Goal: Information Seeking & Learning: Learn about a topic

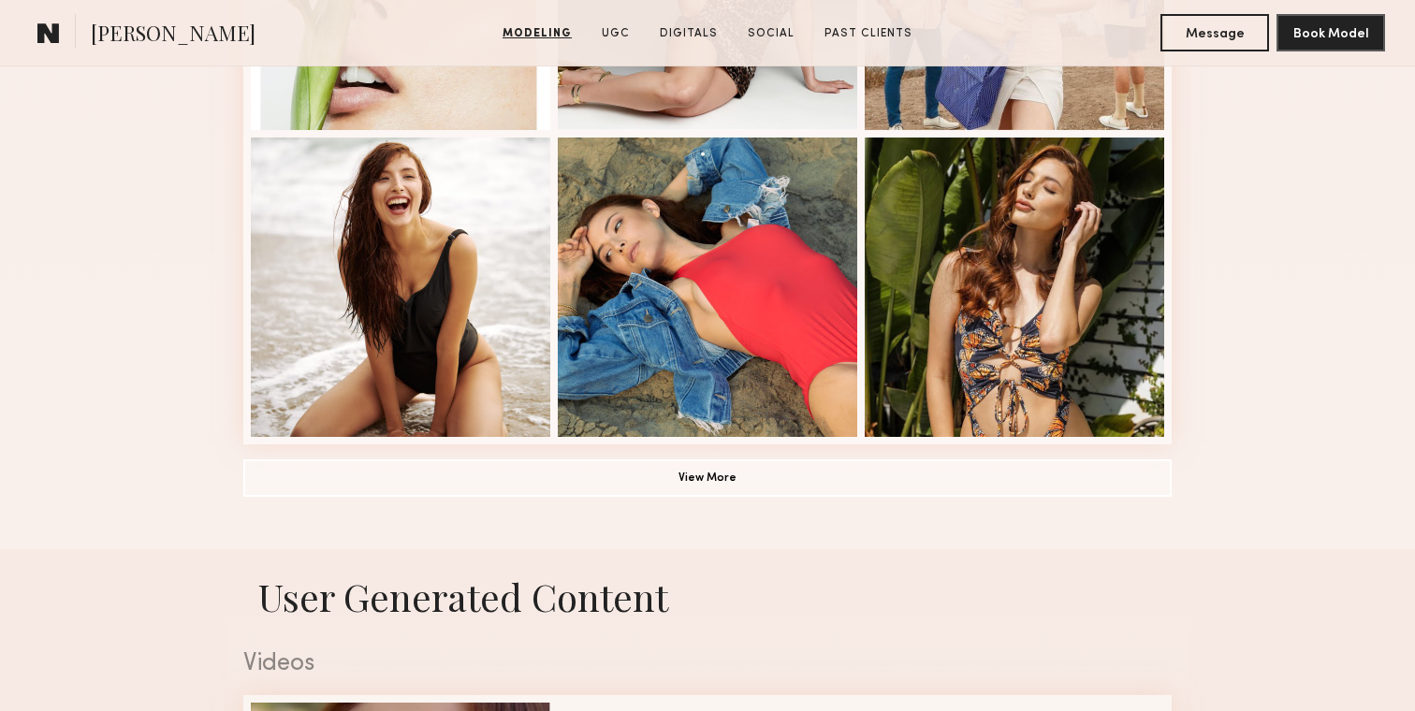
scroll to position [1341, 0]
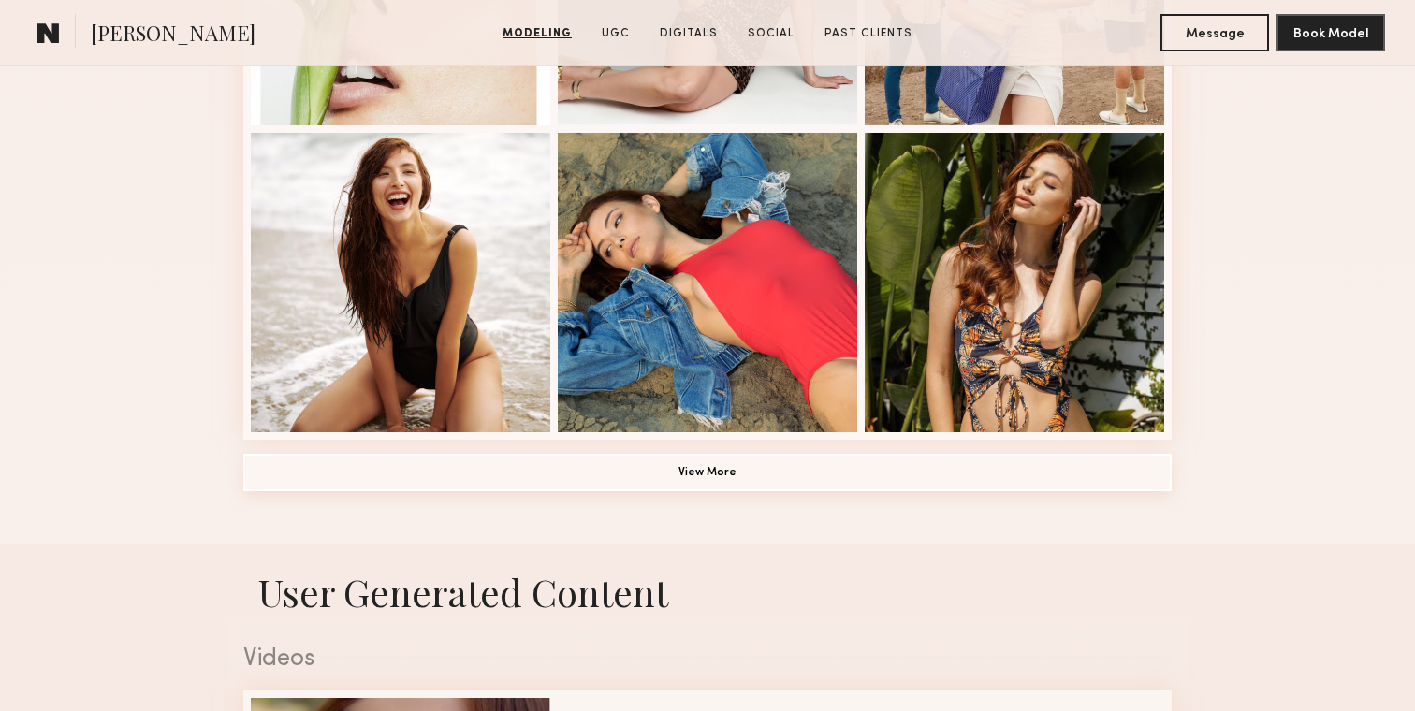
click at [676, 456] on button "View More" at bounding box center [707, 472] width 928 height 37
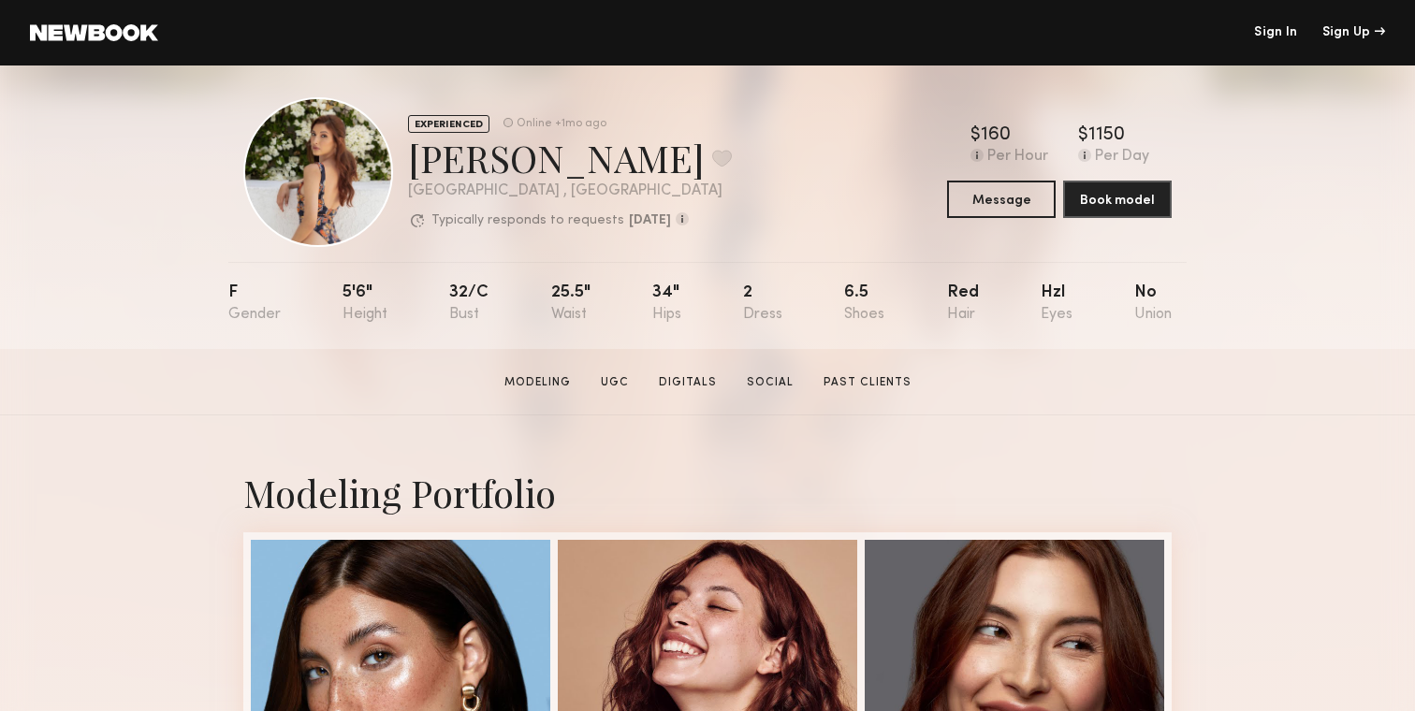
scroll to position [15, 0]
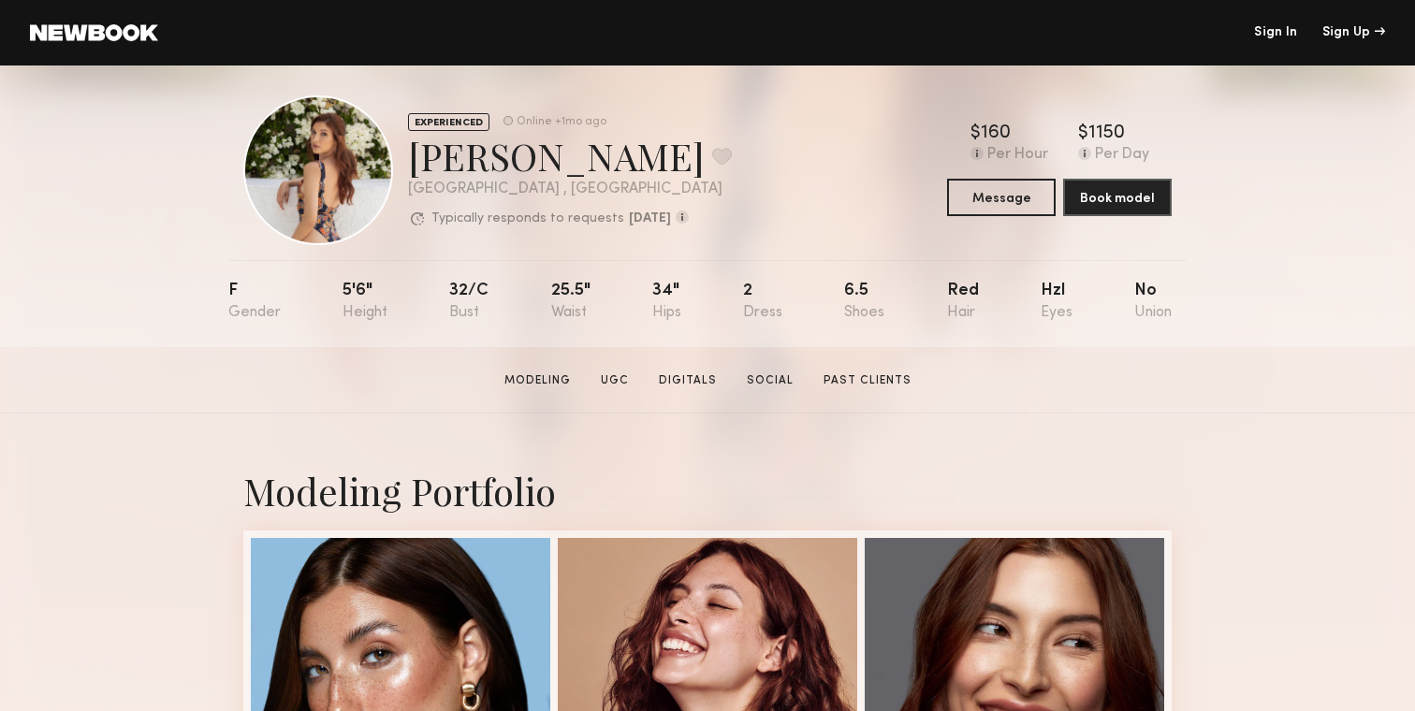
click at [696, 366] on section "Aly Rae S. Modeling UGC Digitals Social Past Clients Message Book Model" at bounding box center [707, 380] width 1415 height 66
click at [696, 377] on link "Digitals" at bounding box center [687, 380] width 73 height 17
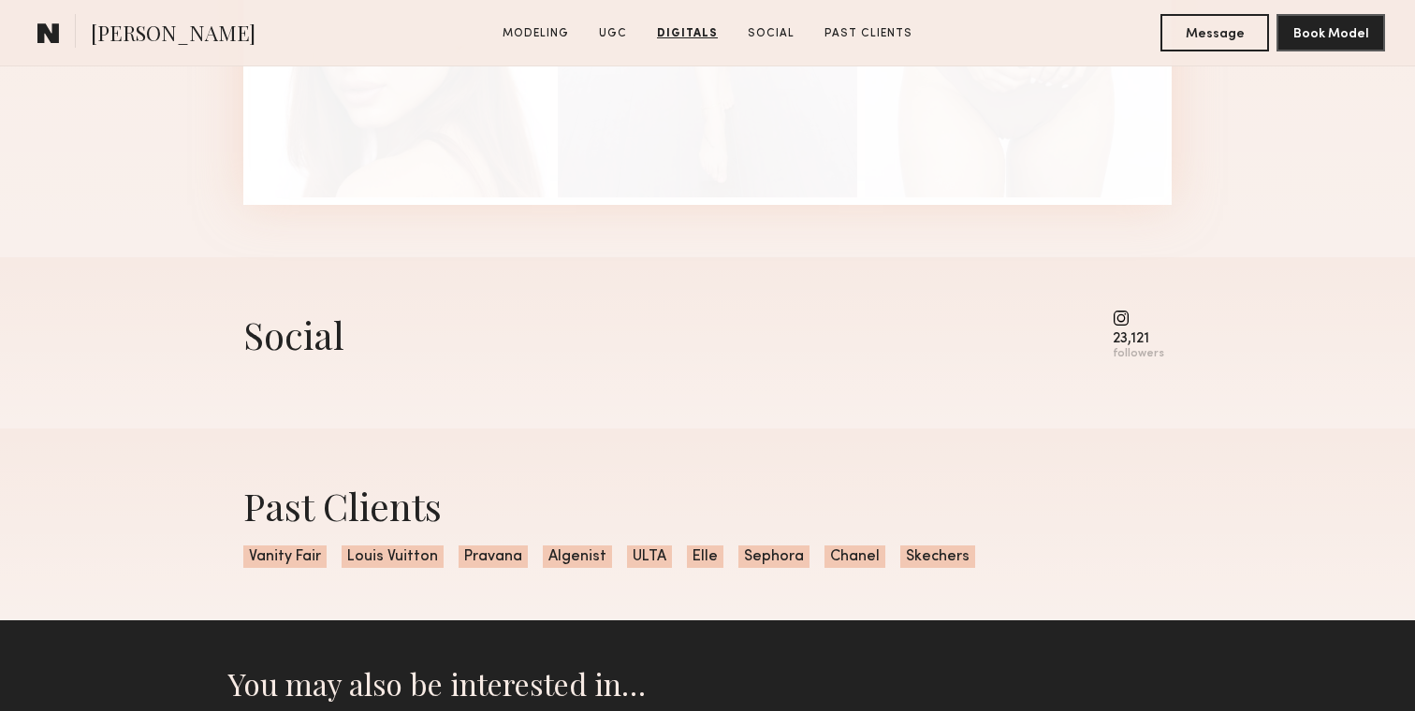
scroll to position [4523, 0]
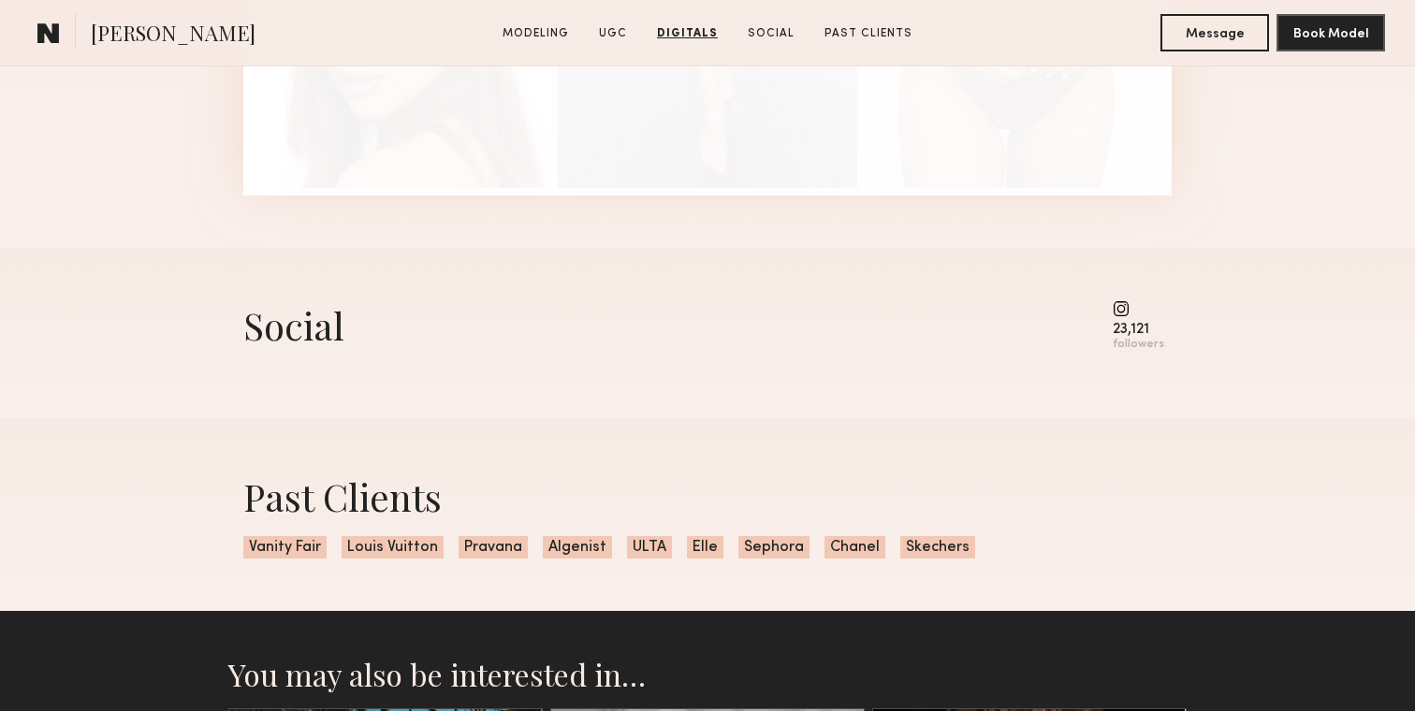
click at [1138, 325] on div "23,121" at bounding box center [1138, 330] width 51 height 14
click at [1128, 311] on common-icon at bounding box center [1138, 308] width 51 height 17
click at [1134, 356] on div "Social 23,121 followers" at bounding box center [707, 333] width 928 height 171
click at [1138, 347] on div "followers" at bounding box center [1138, 345] width 51 height 14
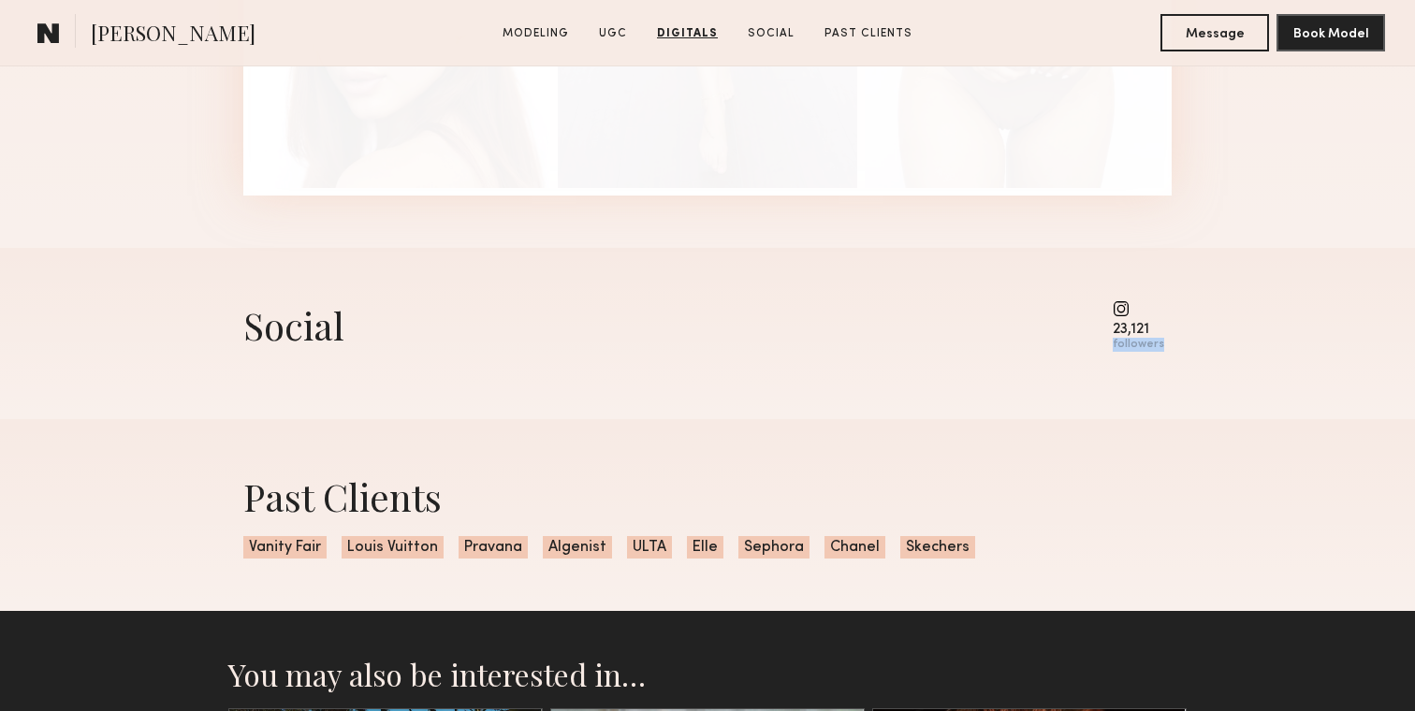
click at [1138, 347] on div "followers" at bounding box center [1138, 345] width 51 height 14
click at [1138, 332] on div "23,121" at bounding box center [1138, 330] width 51 height 14
click at [1128, 316] on common-icon at bounding box center [1138, 308] width 51 height 17
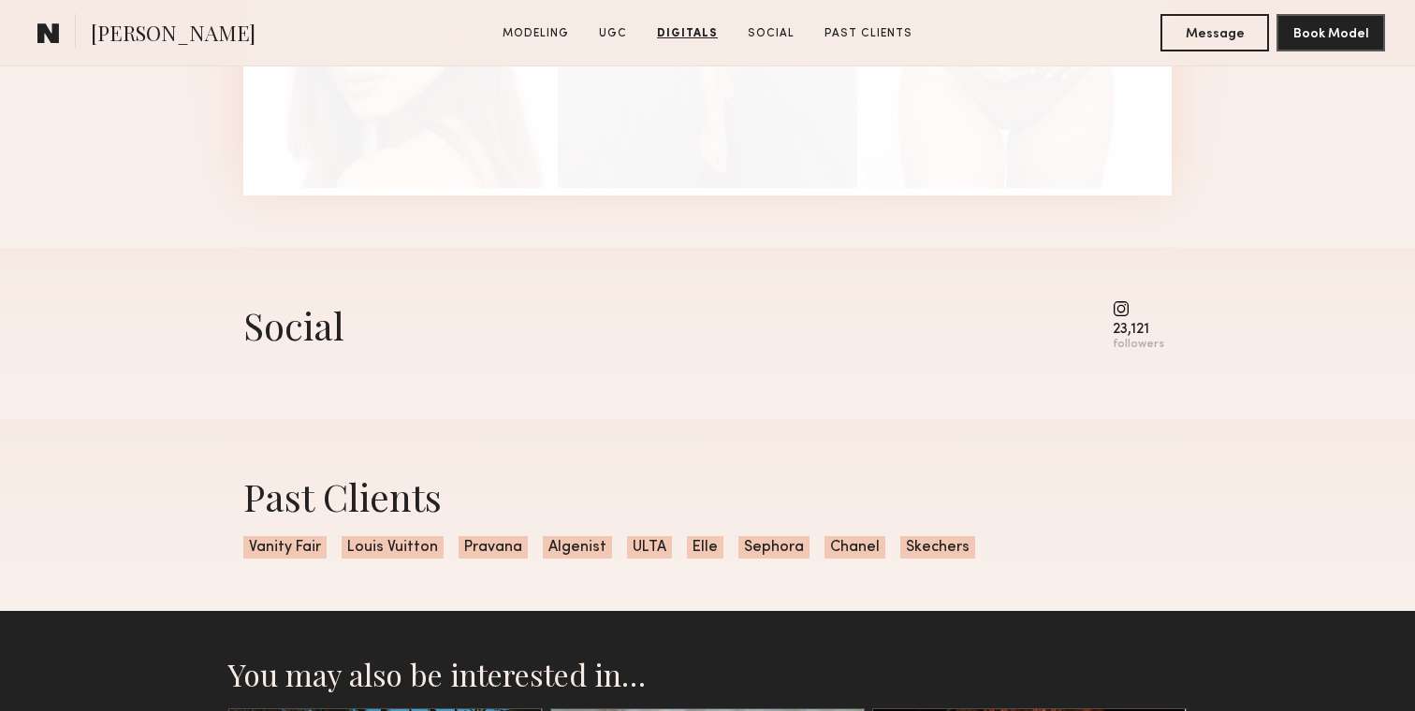
click at [287, 332] on div "Social" at bounding box center [293, 325] width 101 height 50
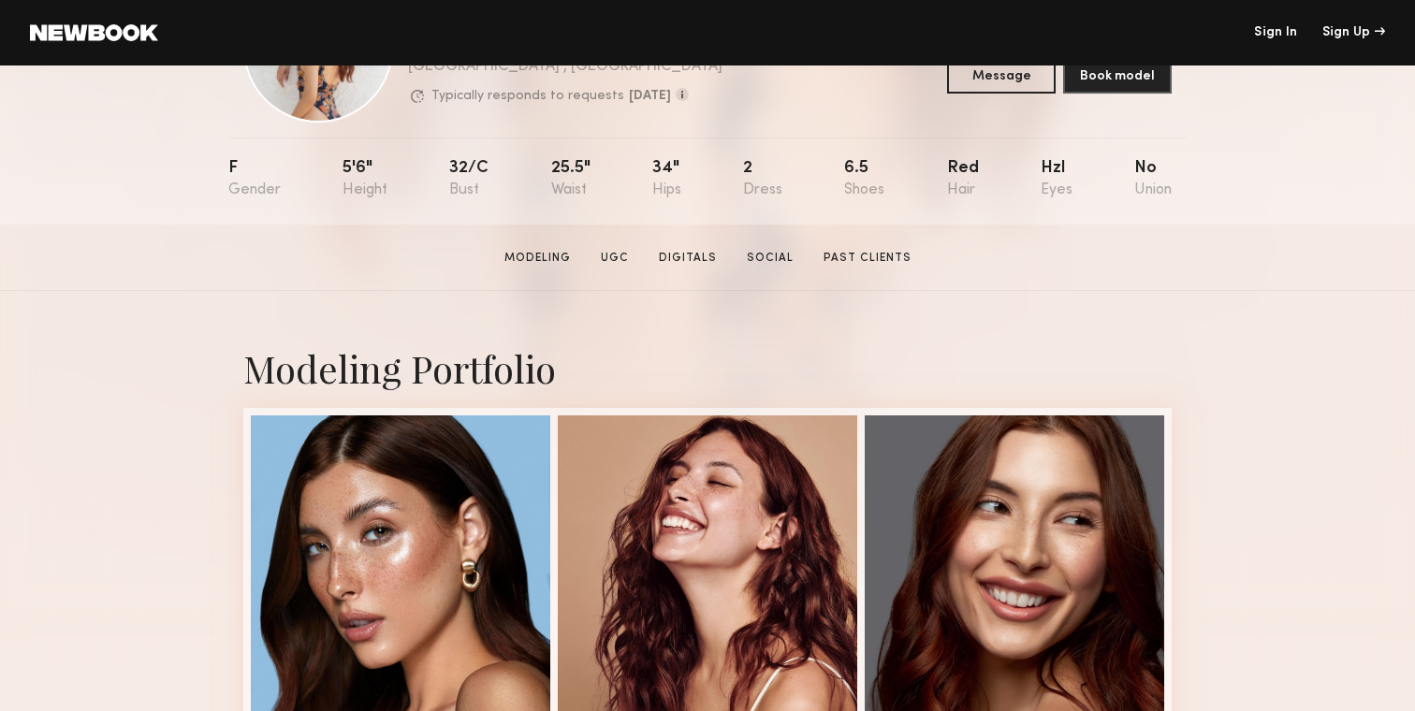
scroll to position [95, 0]
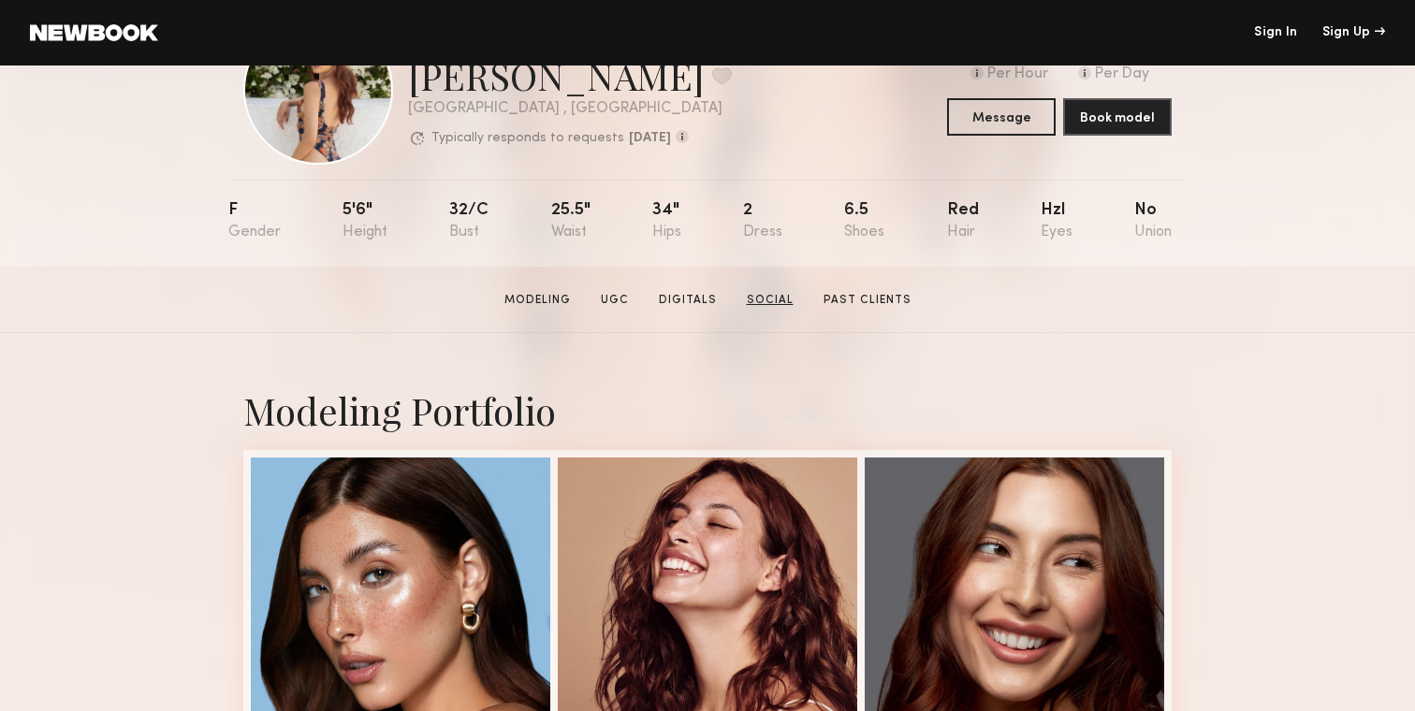
click at [780, 299] on link "Social" at bounding box center [770, 300] width 62 height 17
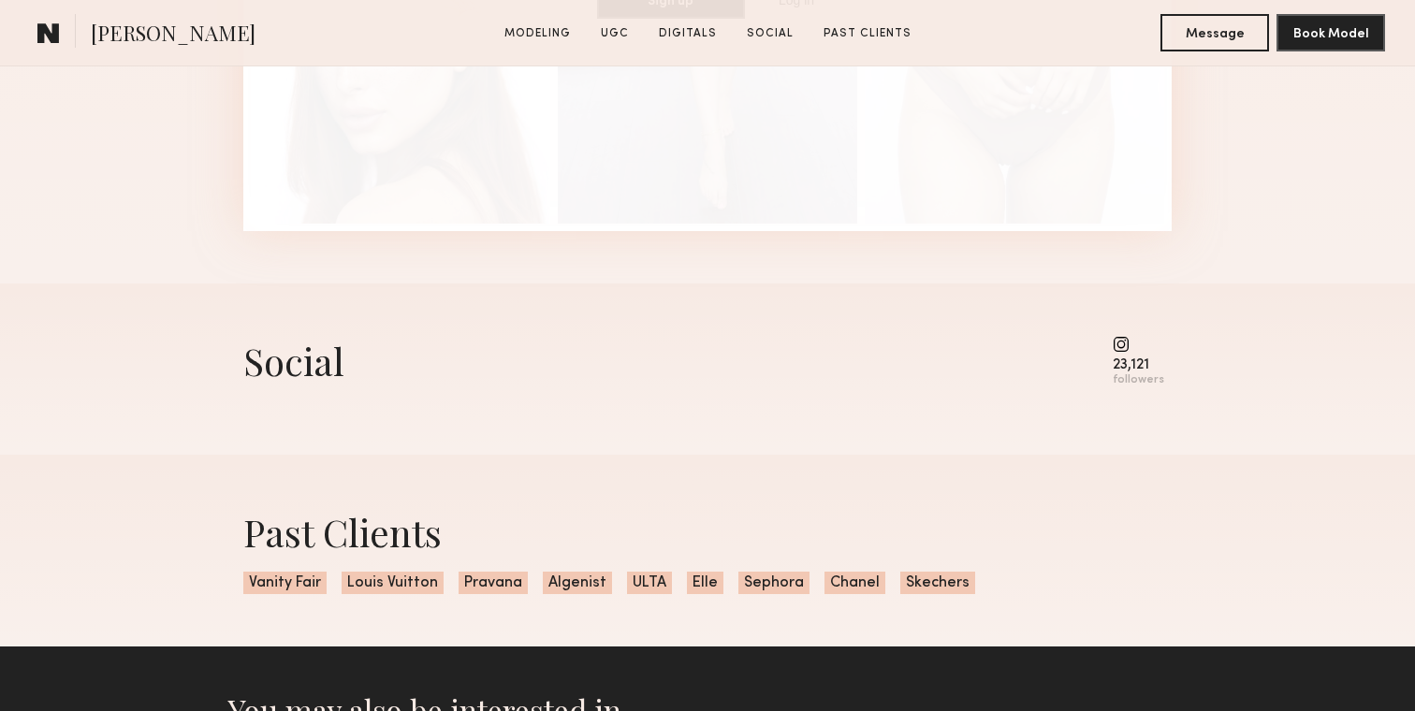
scroll to position [4659, 0]
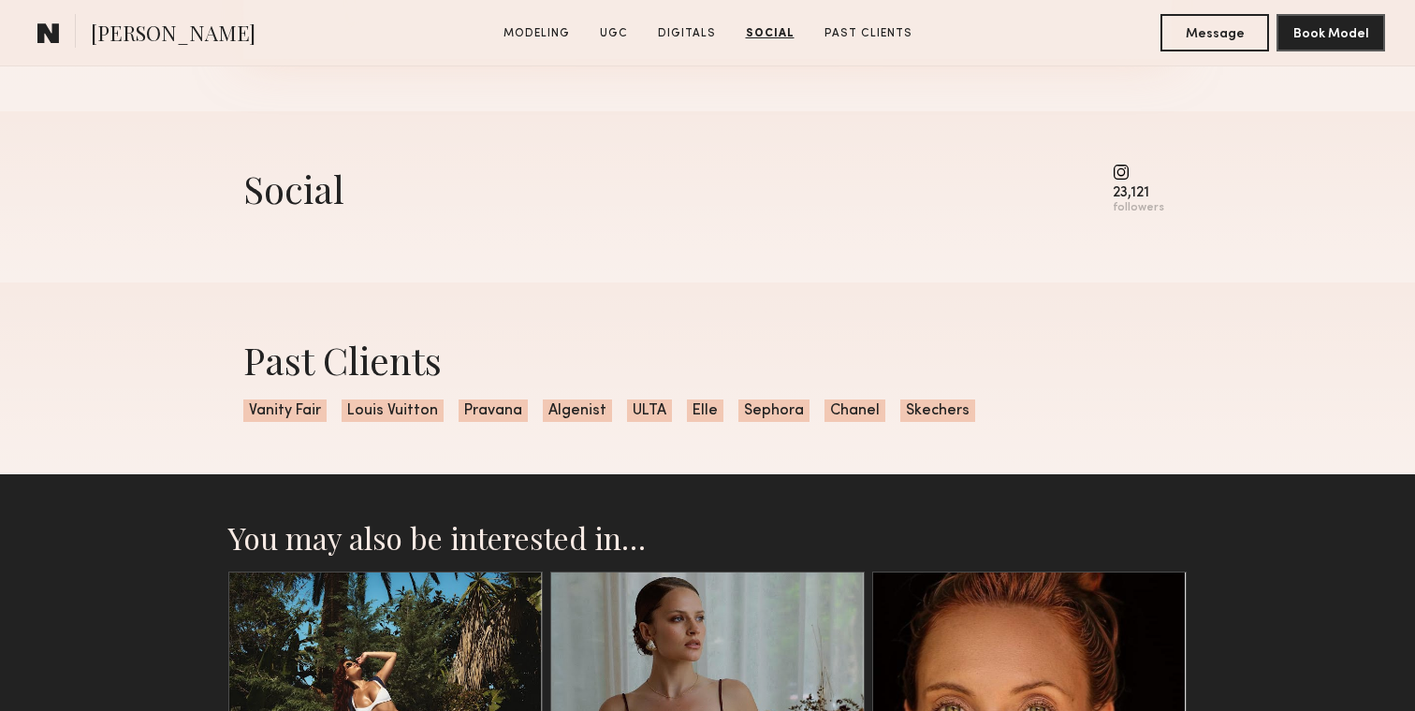
click at [1140, 187] on div "23,121" at bounding box center [1138, 193] width 51 height 14
click at [1132, 165] on common-icon at bounding box center [1138, 172] width 51 height 17
click at [1131, 168] on common-icon at bounding box center [1138, 172] width 51 height 17
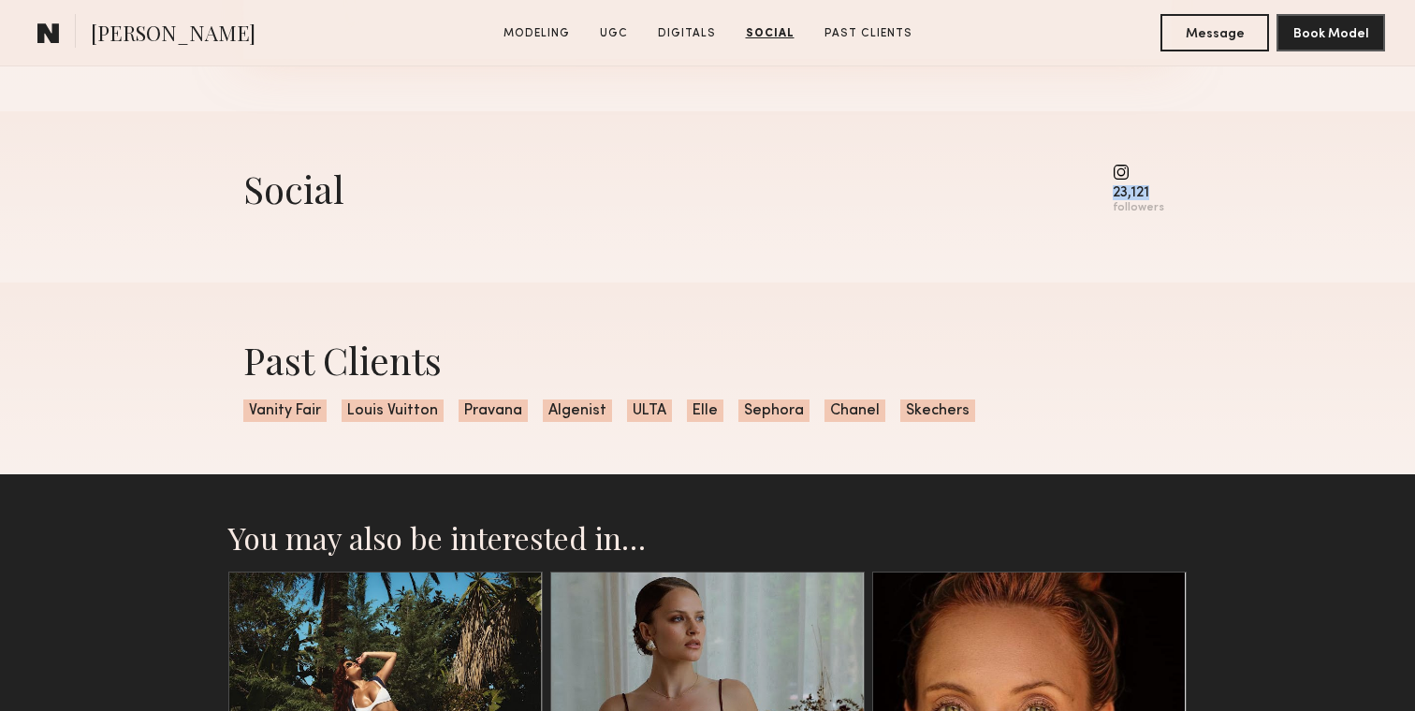
click at [1131, 168] on common-icon at bounding box center [1138, 172] width 51 height 17
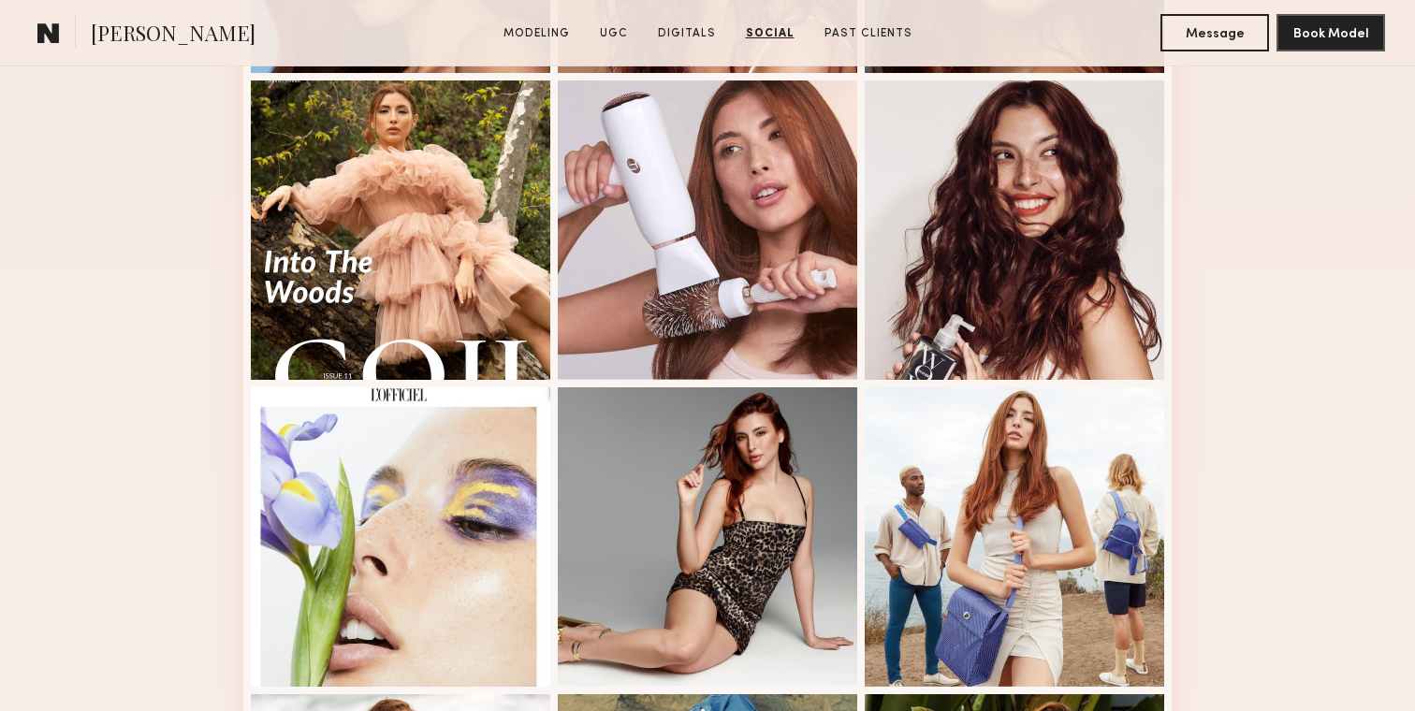
scroll to position [0, 0]
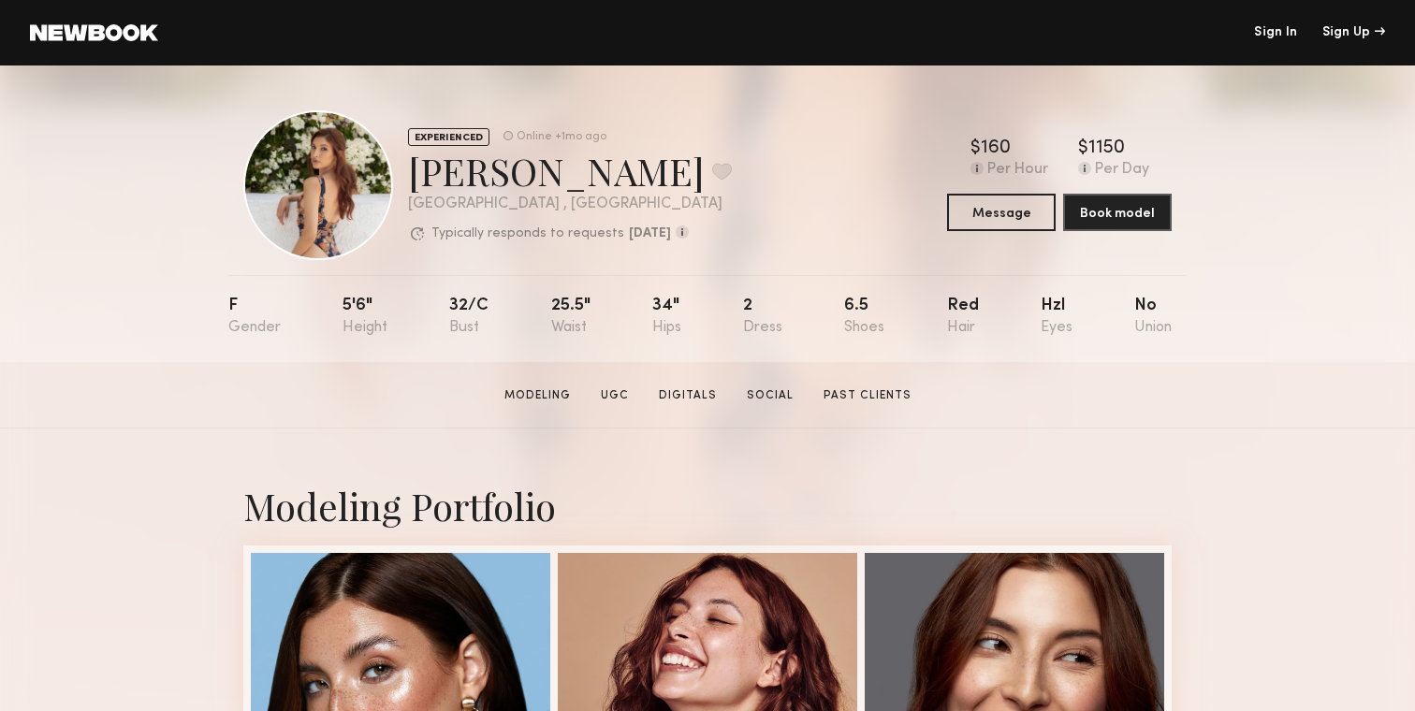
click at [327, 153] on div at bounding box center [318, 185] width 150 height 150
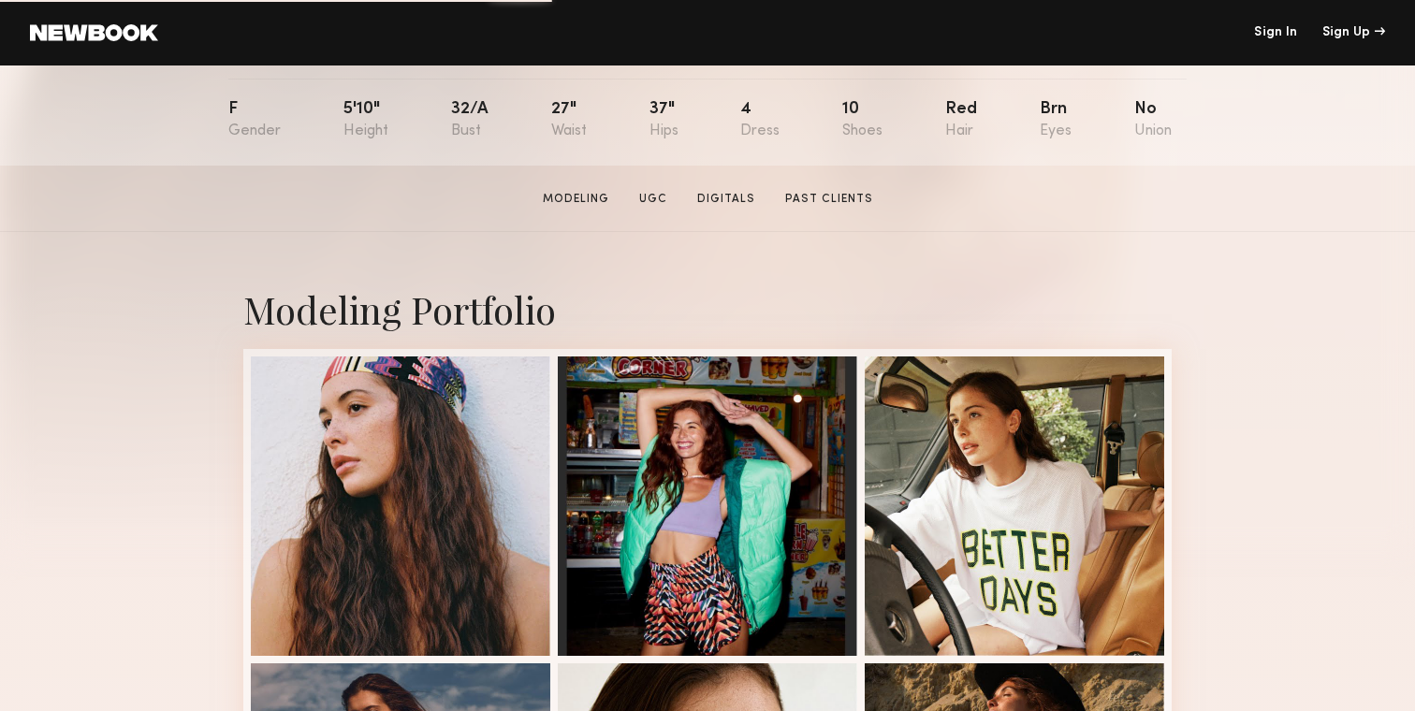
scroll to position [198, 0]
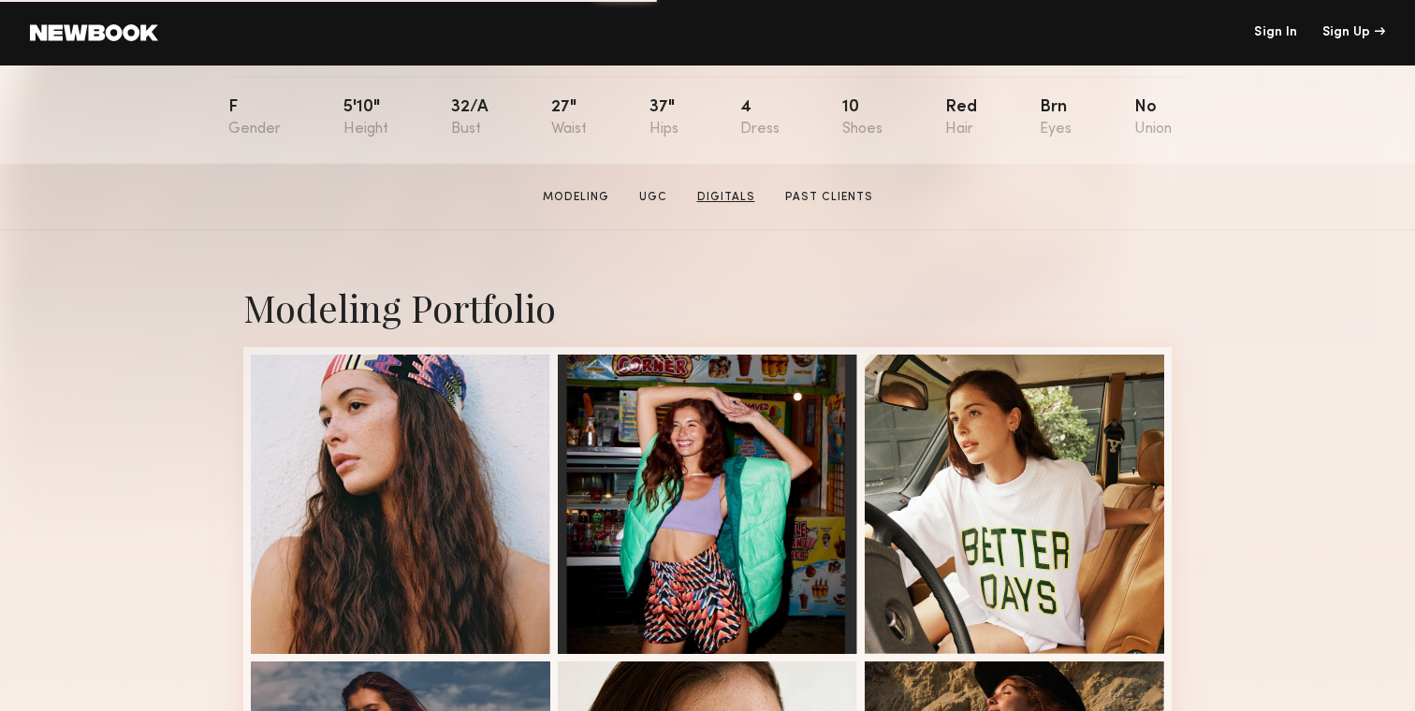
click at [740, 197] on link "Digitals" at bounding box center [726, 197] width 73 height 17
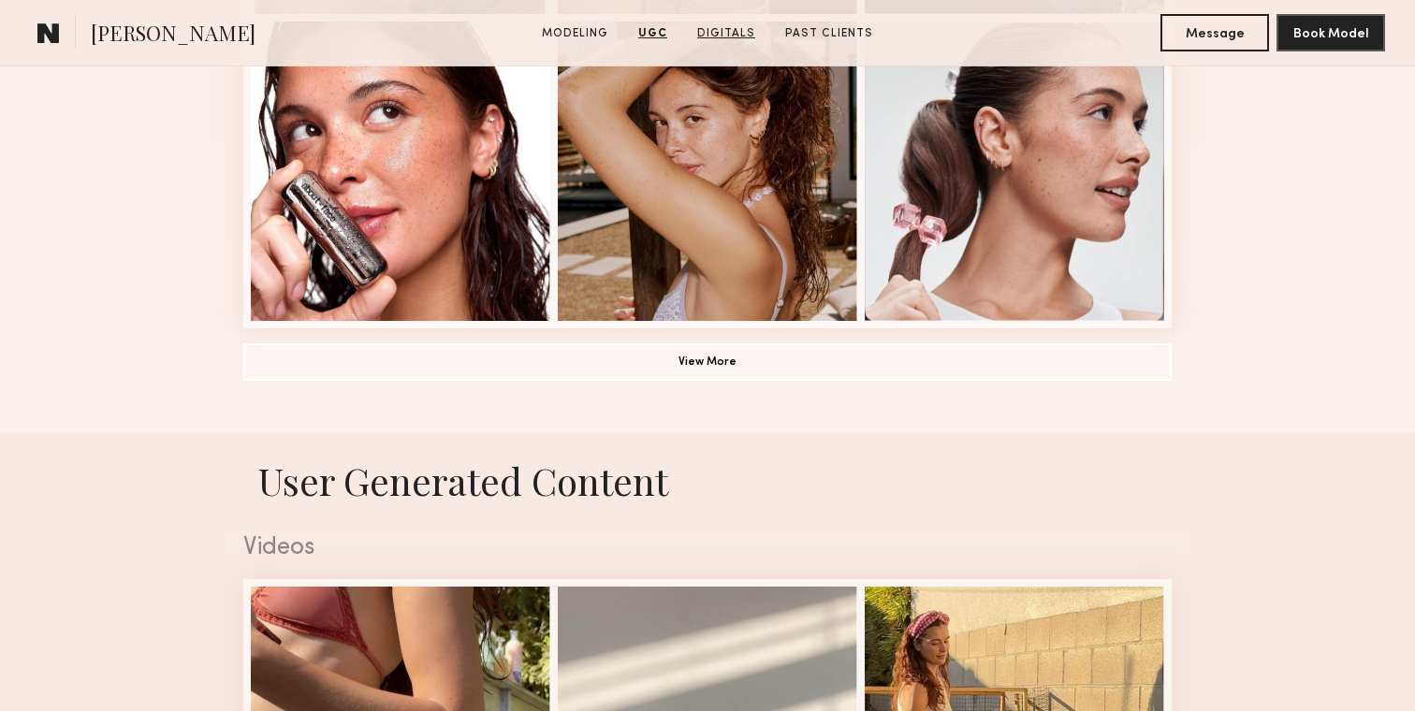
scroll to position [1364, 0]
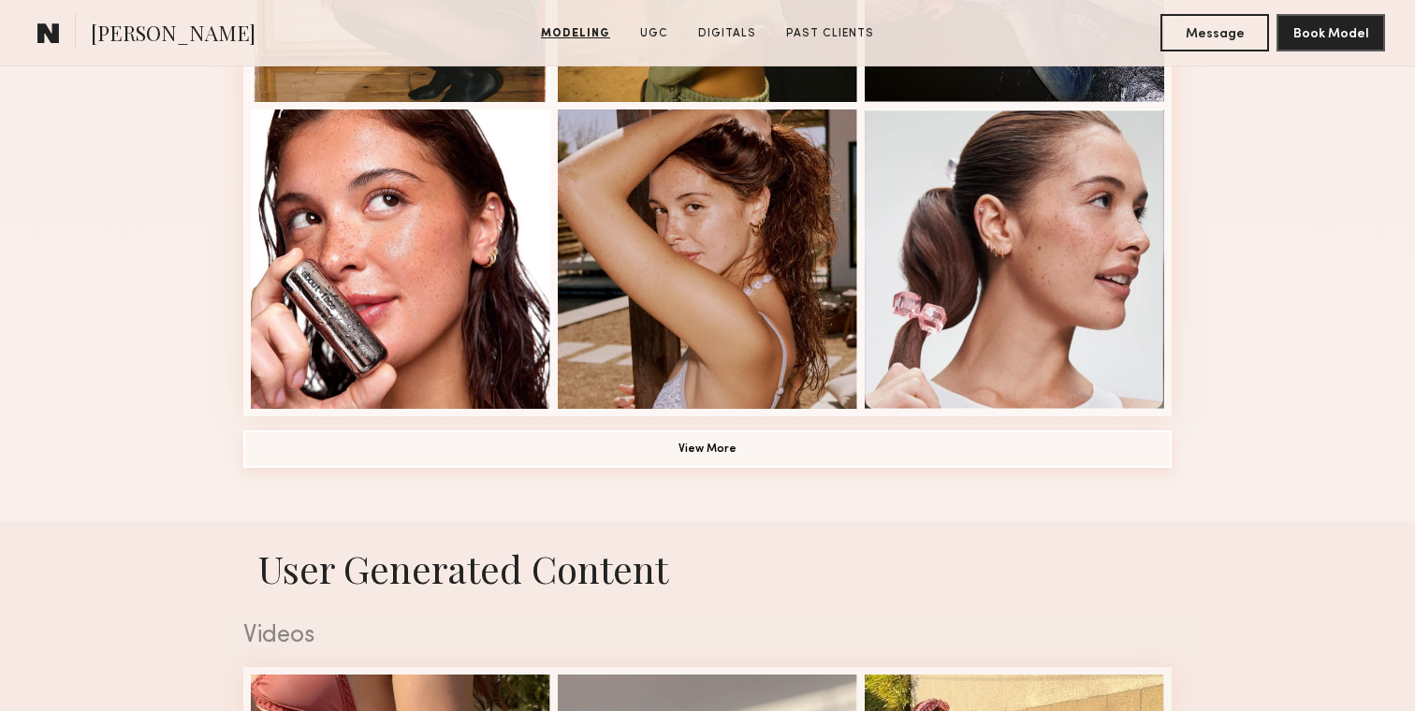
click at [703, 441] on button "View More" at bounding box center [707, 448] width 928 height 37
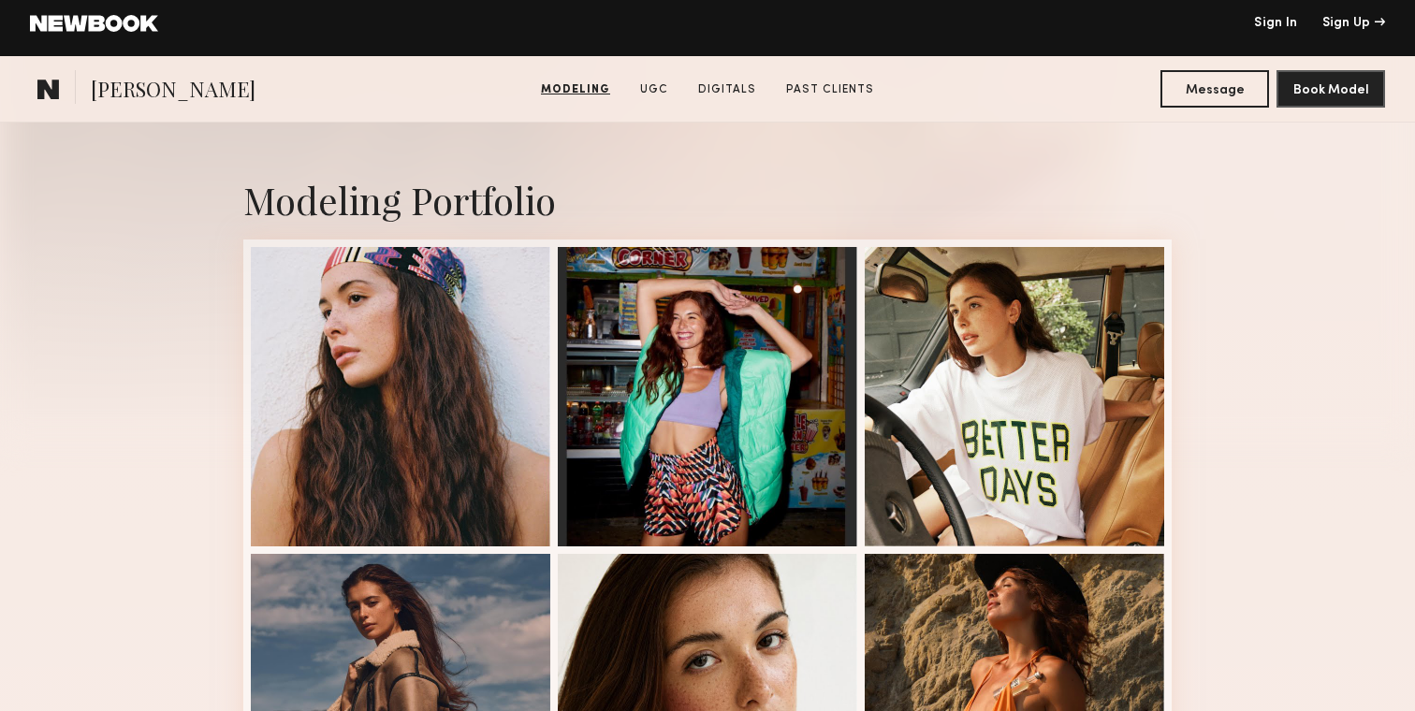
scroll to position [0, 0]
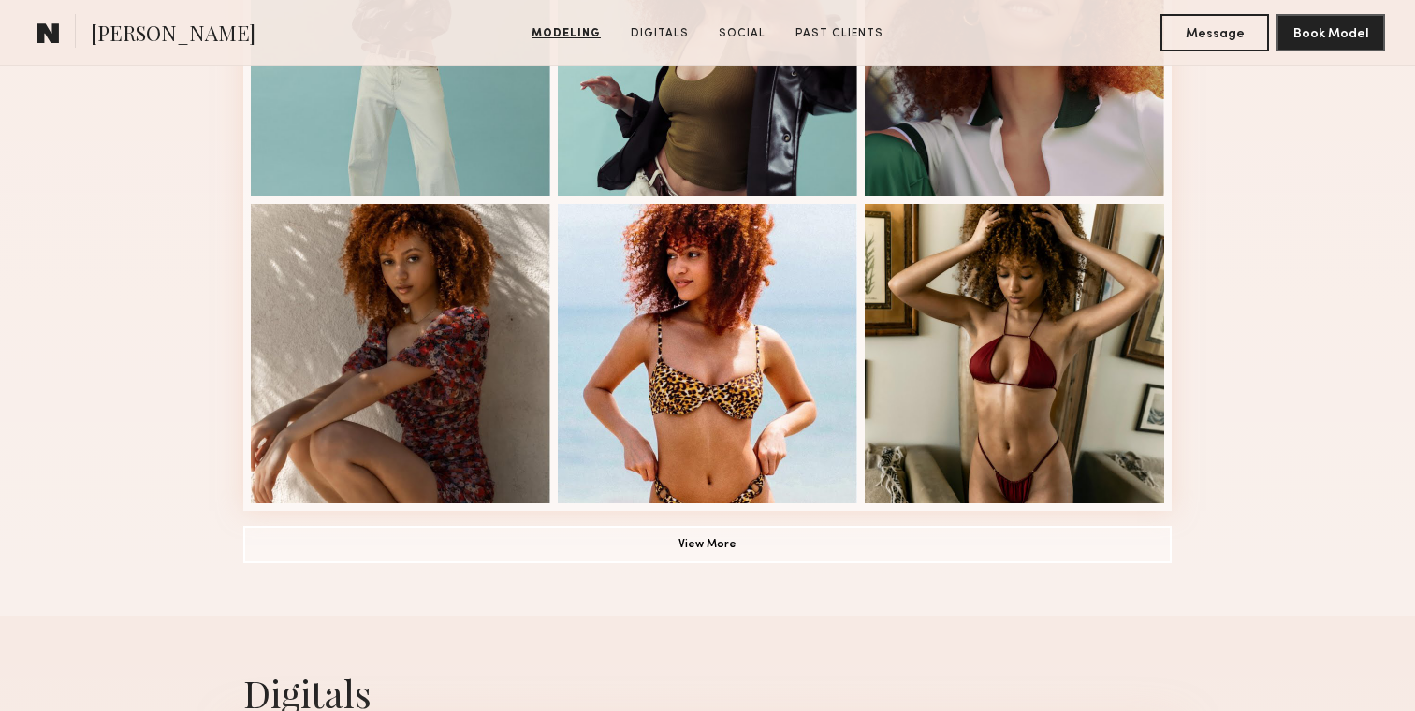
scroll to position [1306, 0]
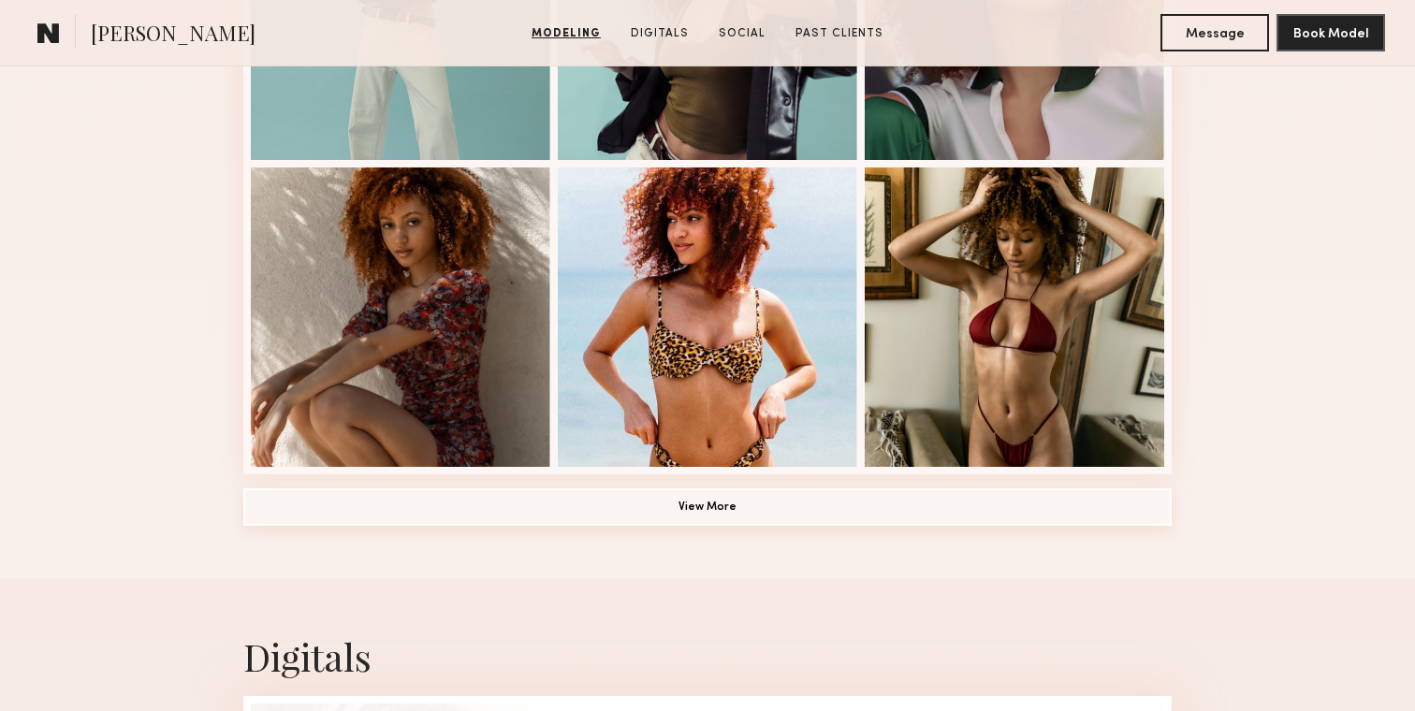
click at [605, 505] on button "View More" at bounding box center [707, 506] width 928 height 37
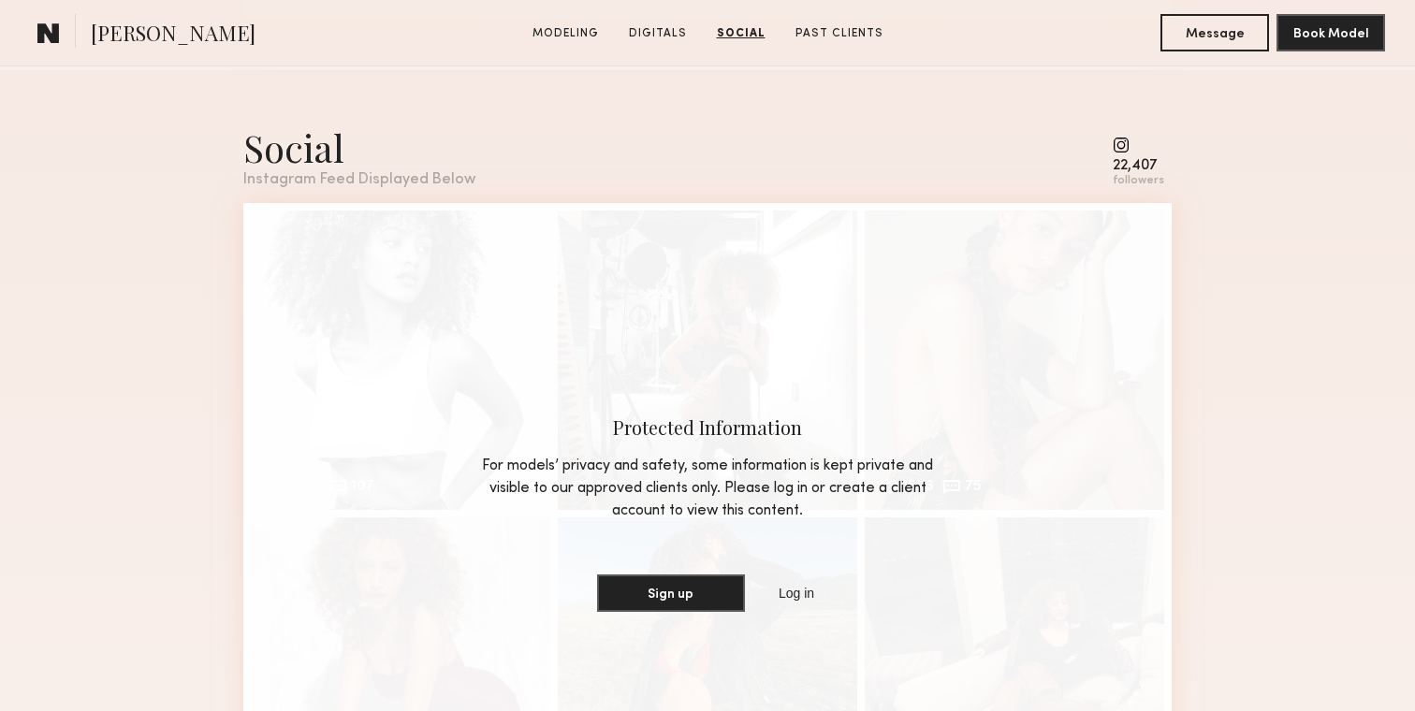
scroll to position [3678, 0]
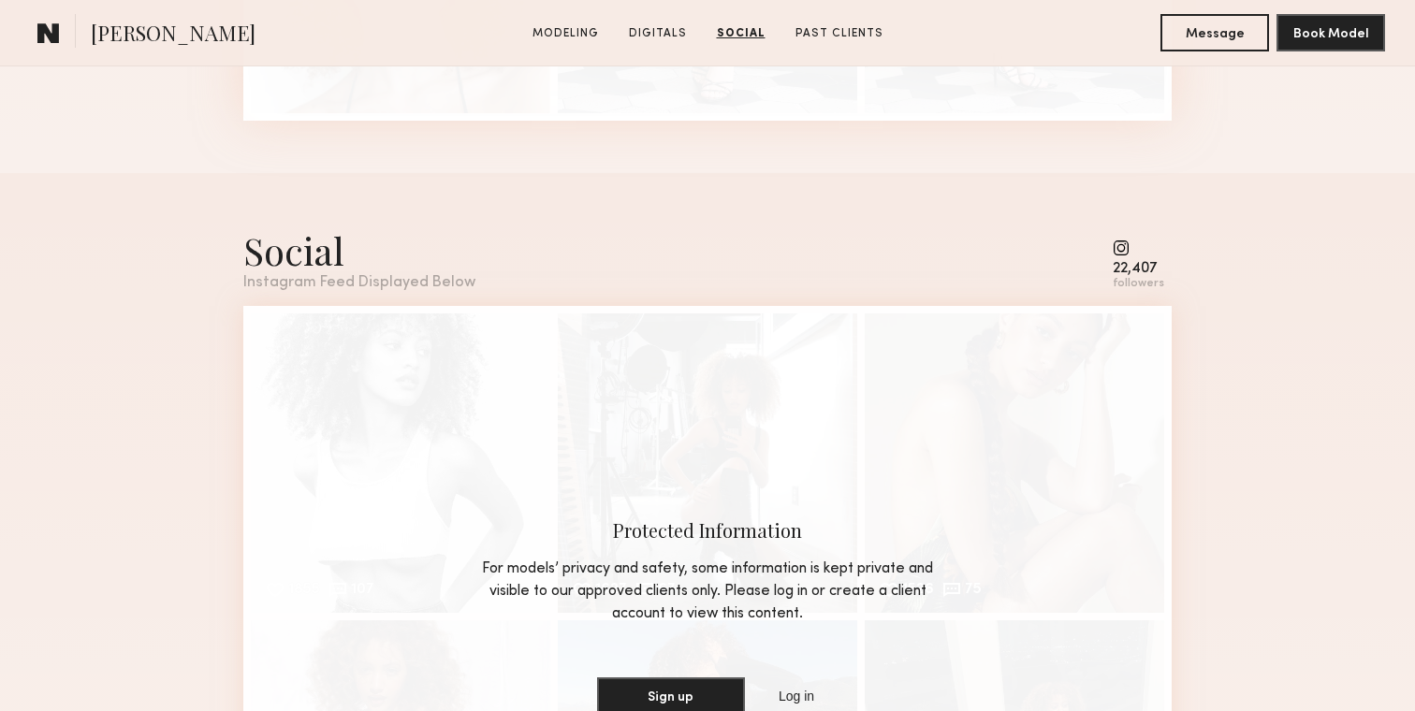
click at [1150, 268] on div "22,407" at bounding box center [1138, 269] width 51 height 14
click at [1147, 277] on div "followers" at bounding box center [1138, 284] width 51 height 14
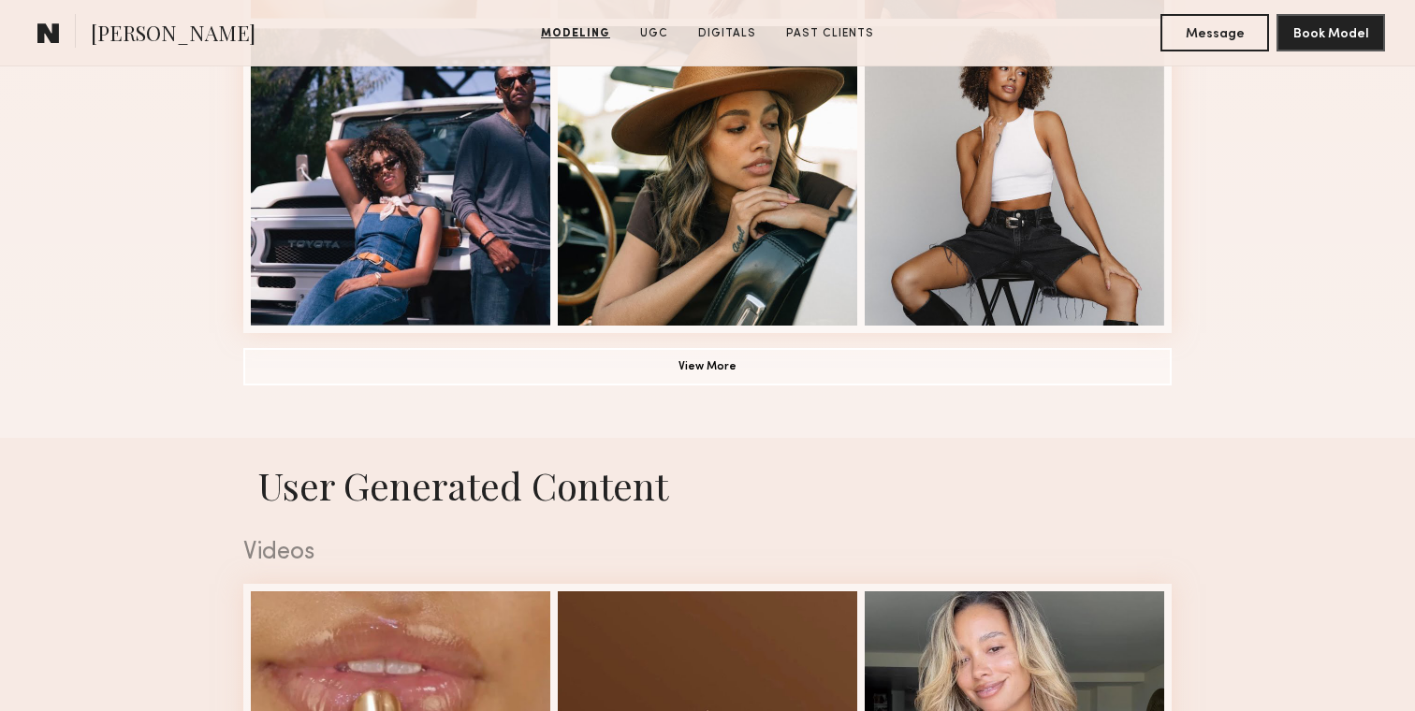
scroll to position [1464, 0]
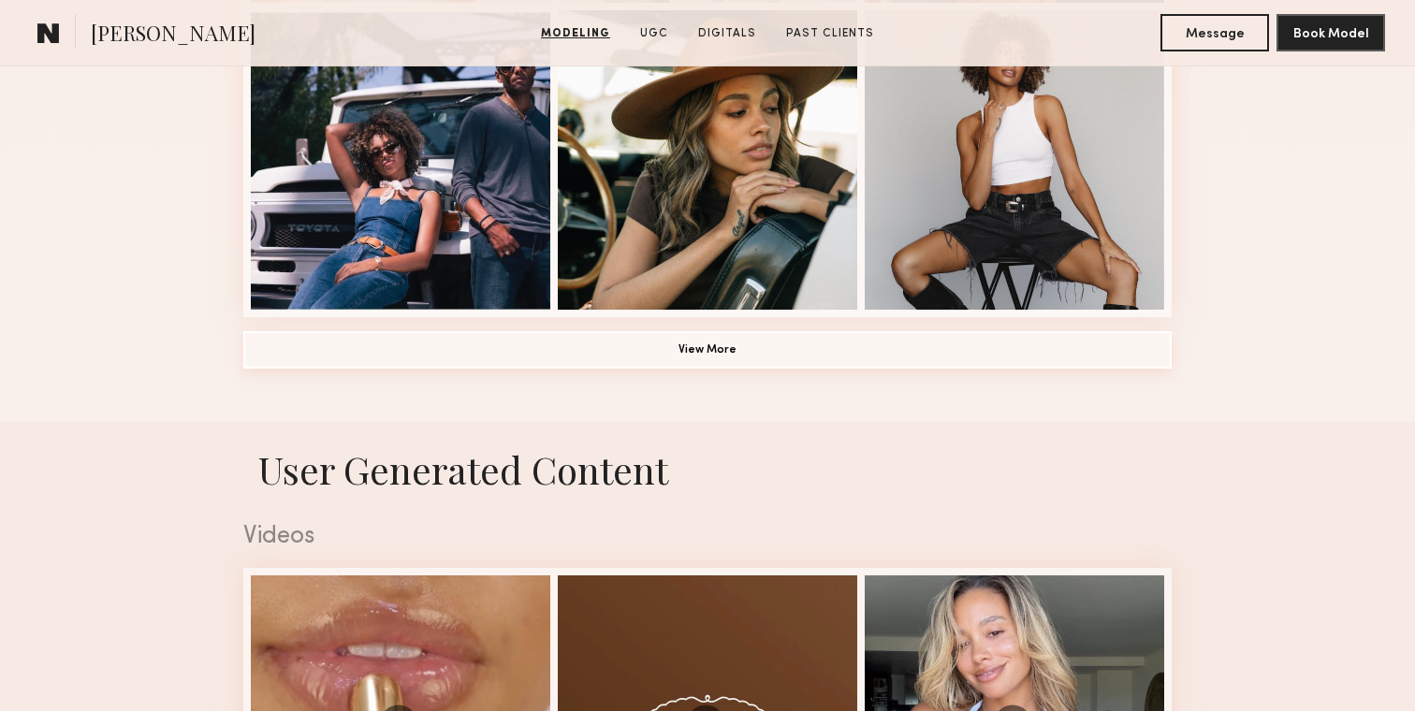
click at [575, 351] on button "View More" at bounding box center [707, 349] width 928 height 37
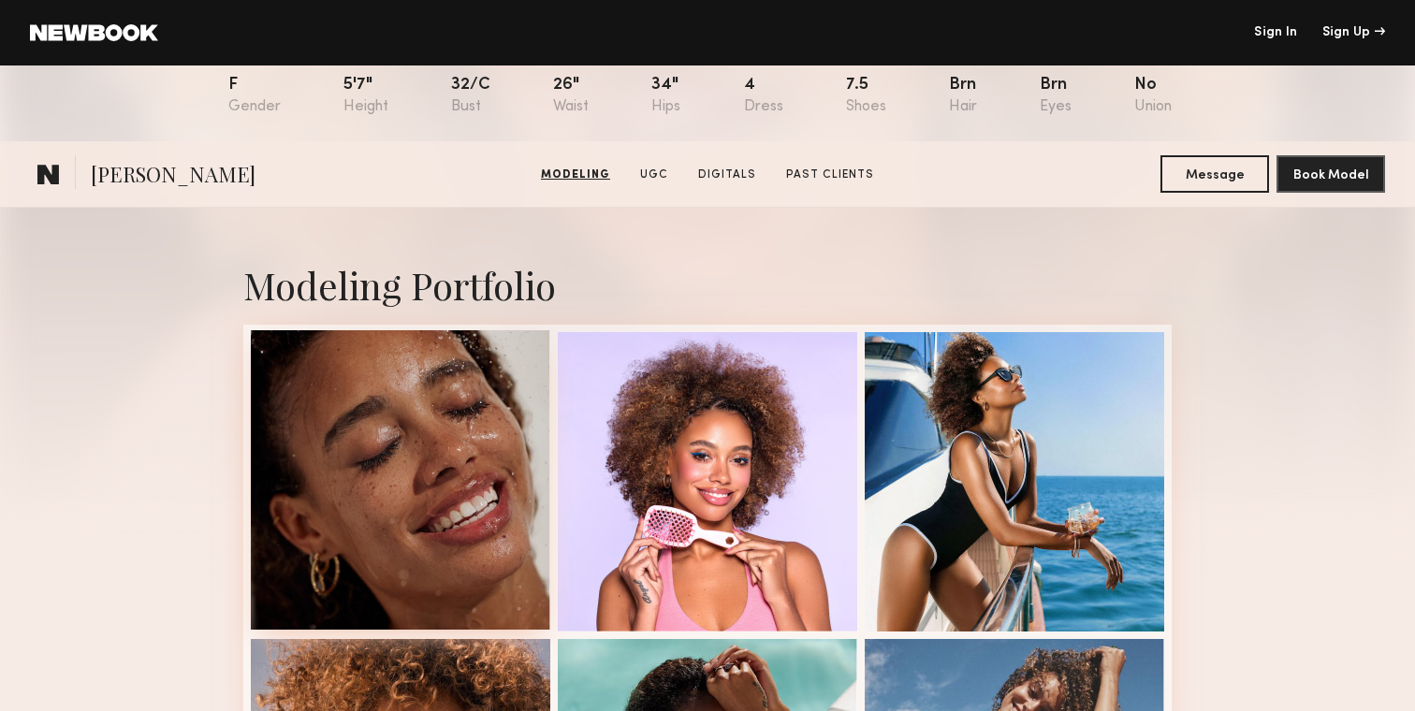
scroll to position [0, 0]
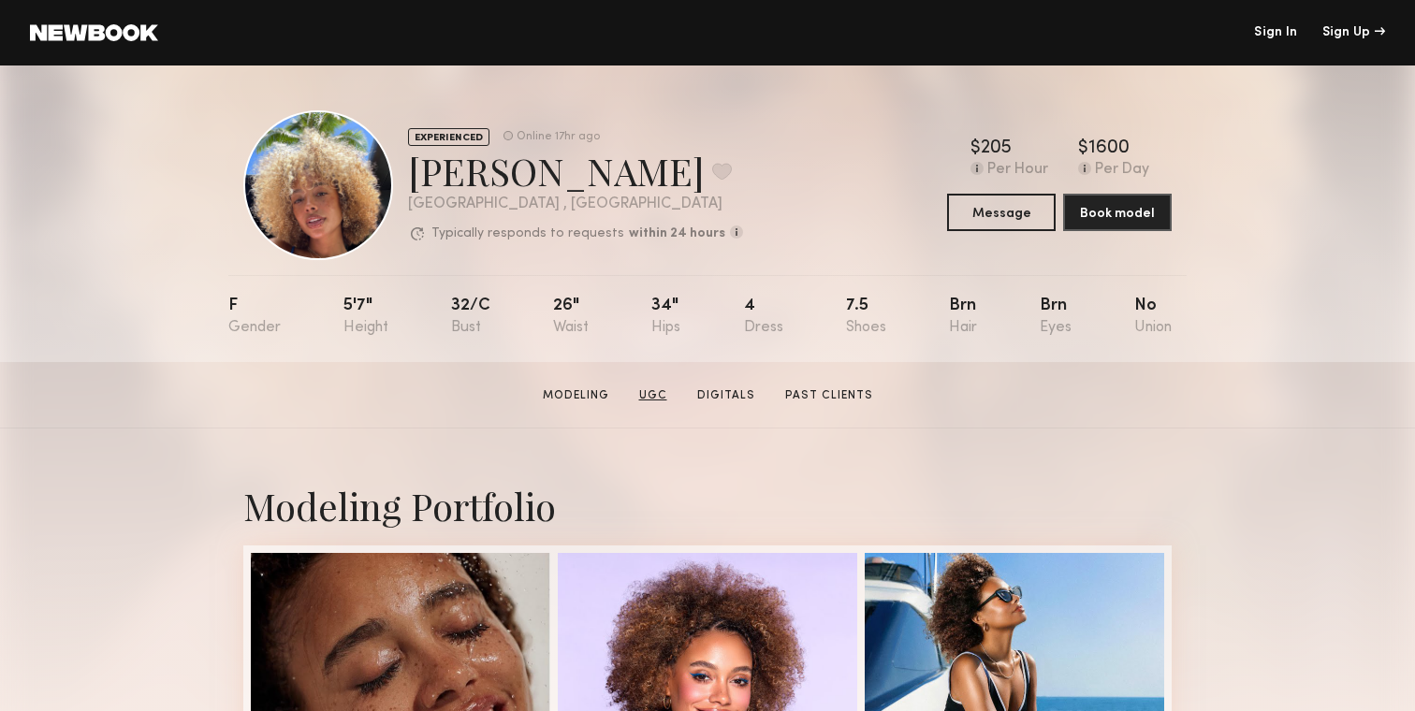
click at [660, 396] on link "UGC" at bounding box center [653, 395] width 43 height 17
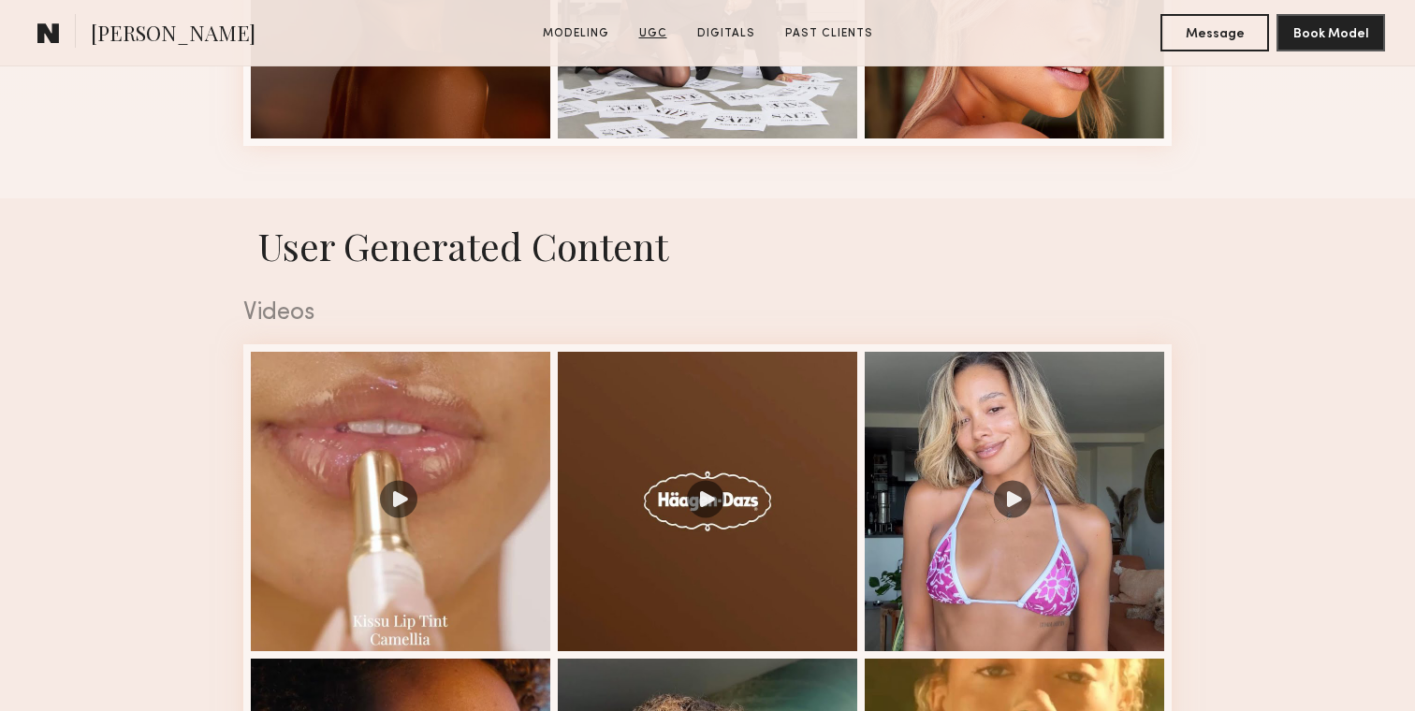
scroll to position [2948, 0]
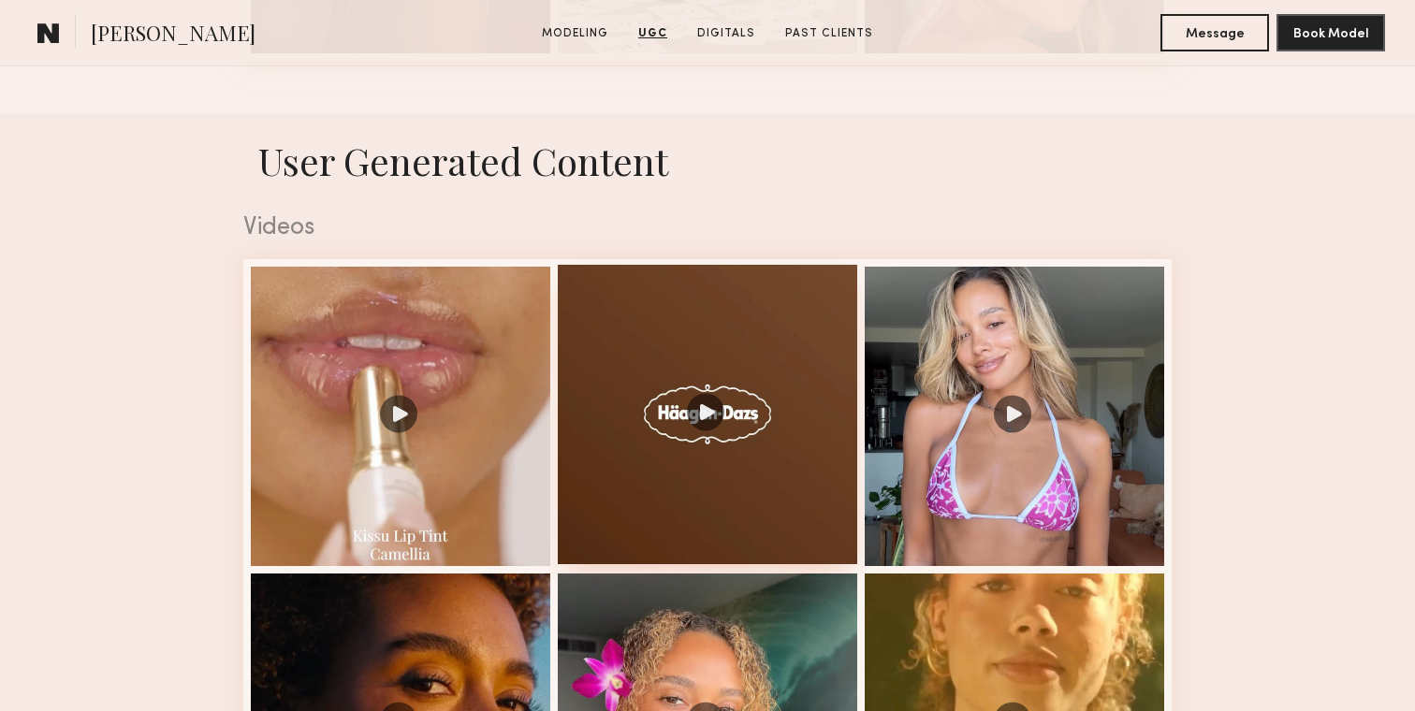
click at [660, 396] on div at bounding box center [707, 414] width 299 height 299
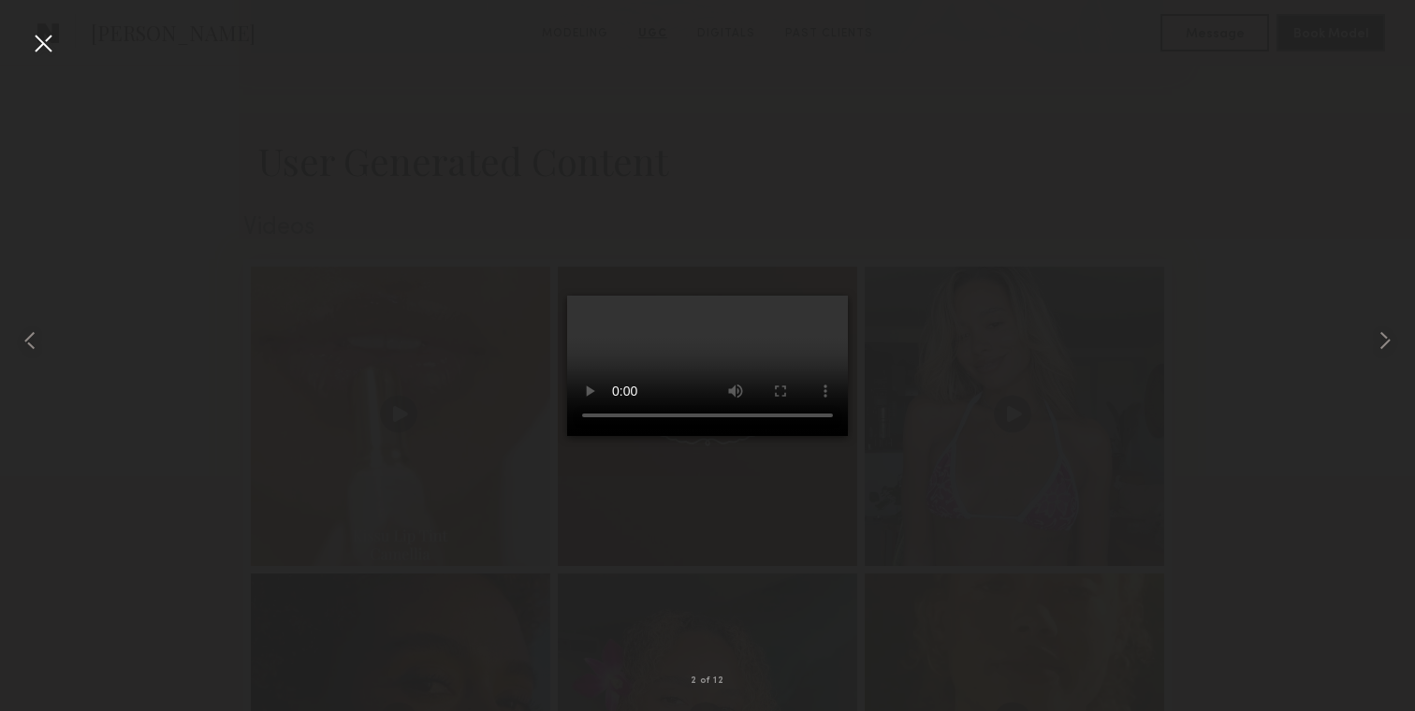
click at [43, 33] on div at bounding box center [43, 43] width 30 height 30
